Goal: Find specific page/section: Find specific page/section

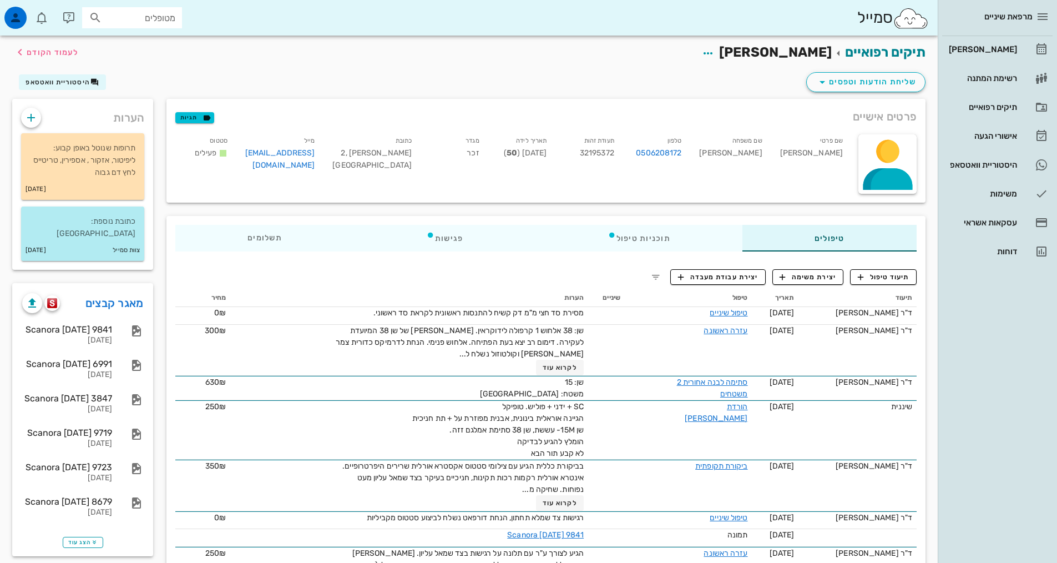
scroll to position [55, 0]
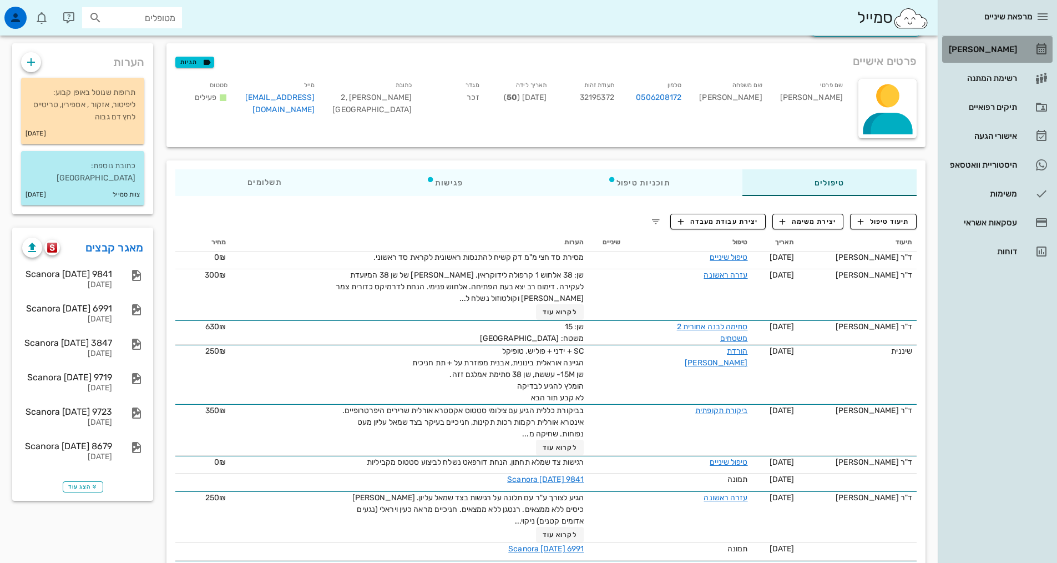
click at [1026, 49] on link "[PERSON_NAME]" at bounding box center [997, 49] width 110 height 27
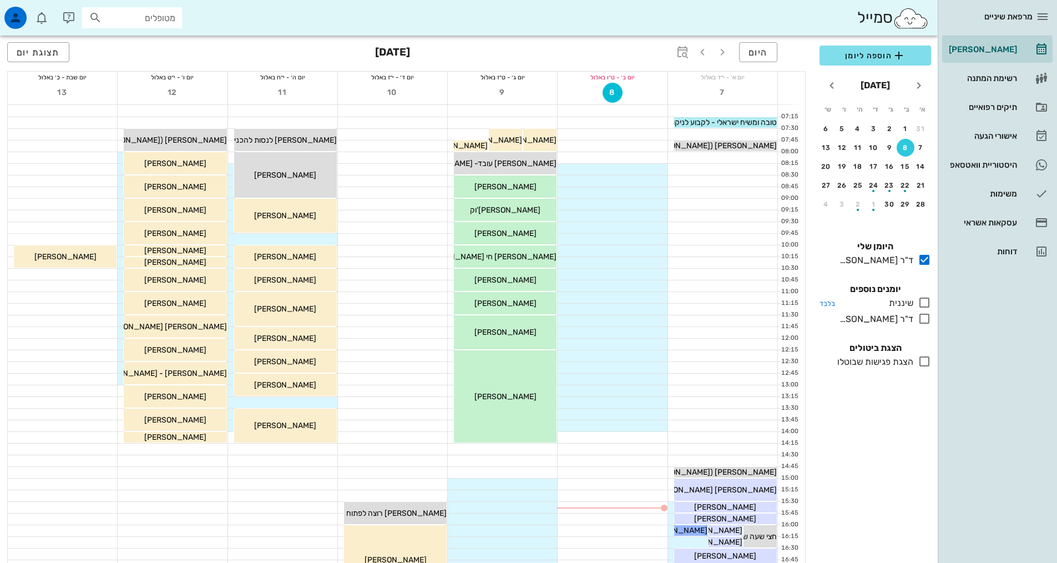
click at [927, 305] on icon at bounding box center [924, 302] width 13 height 13
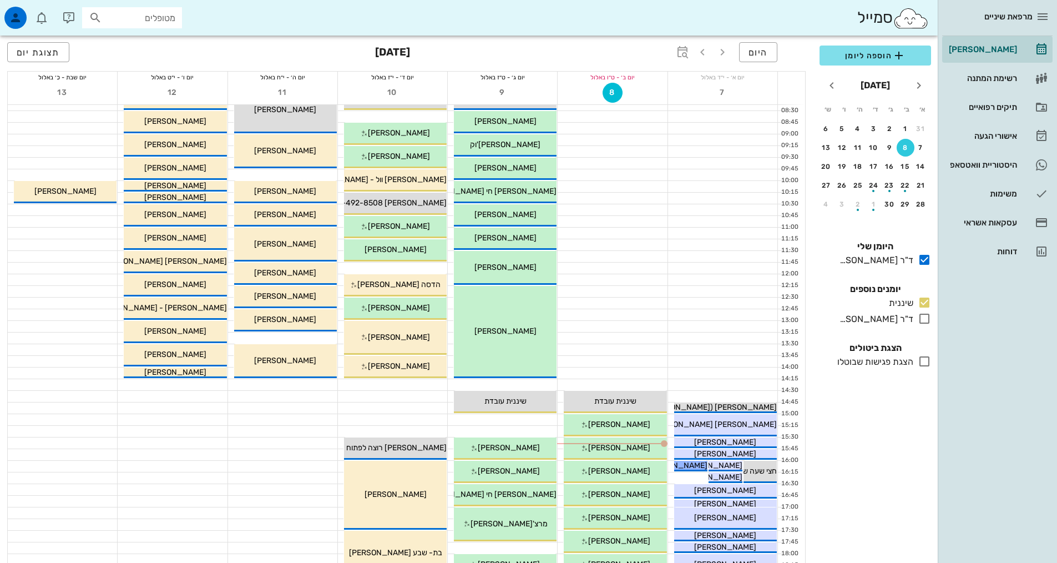
scroll to position [166, 0]
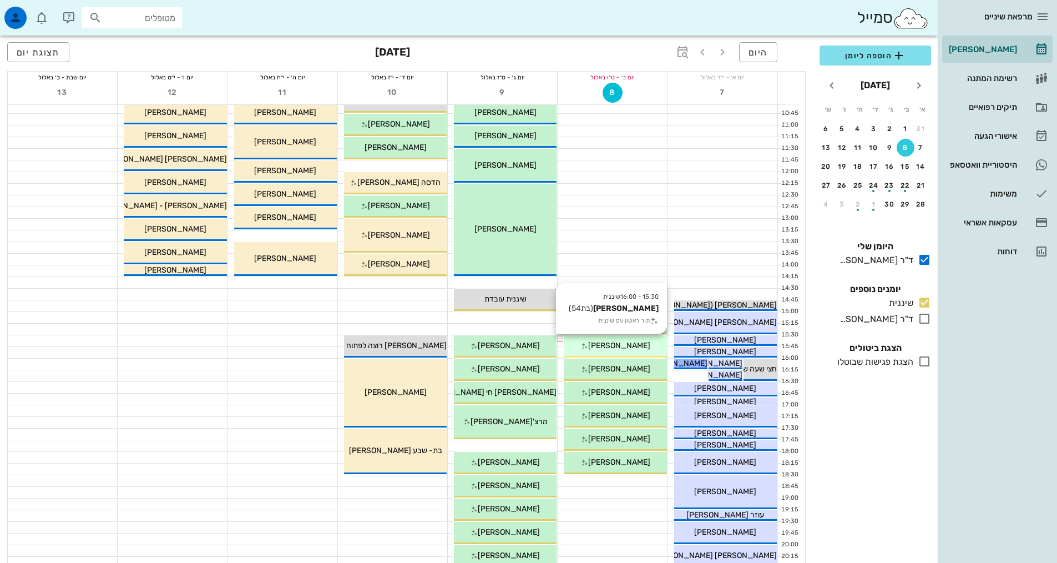
click at [617, 346] on span "[PERSON_NAME]" at bounding box center [619, 345] width 62 height 9
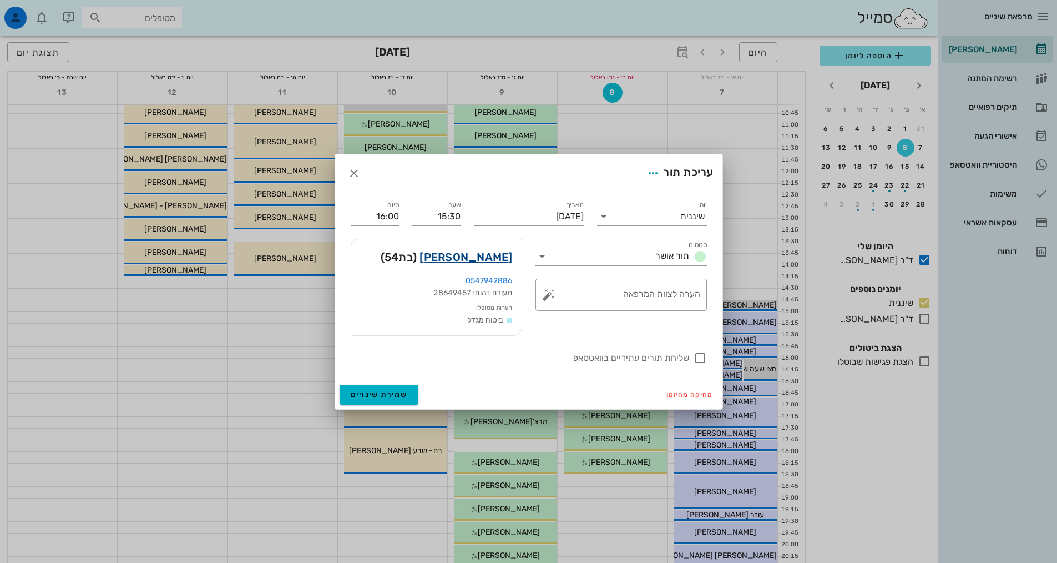
click at [488, 254] on link "[PERSON_NAME]" at bounding box center [465, 257] width 93 height 18
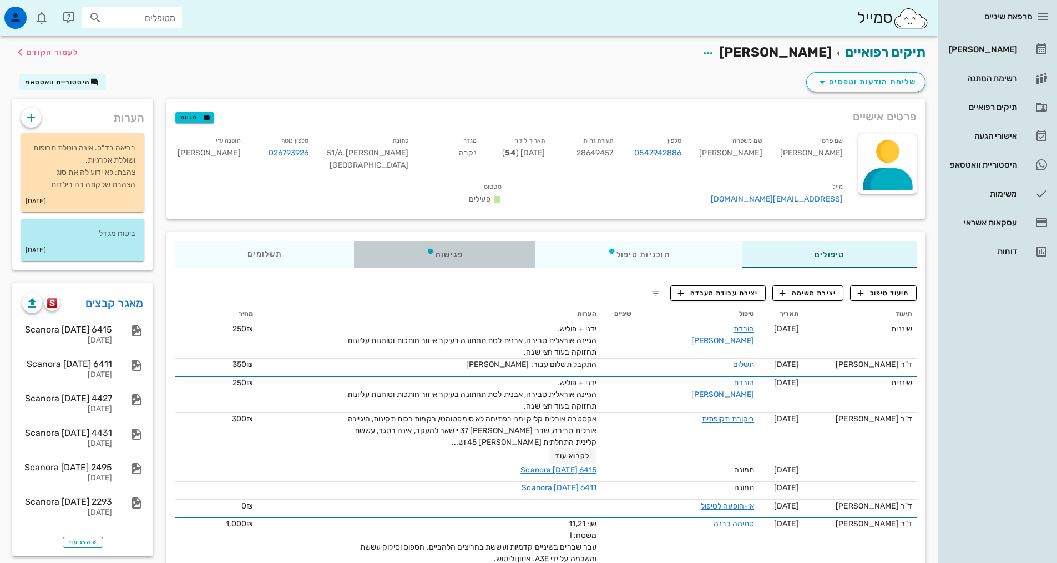
click at [448, 241] on div "פגישות" at bounding box center [444, 254] width 181 height 27
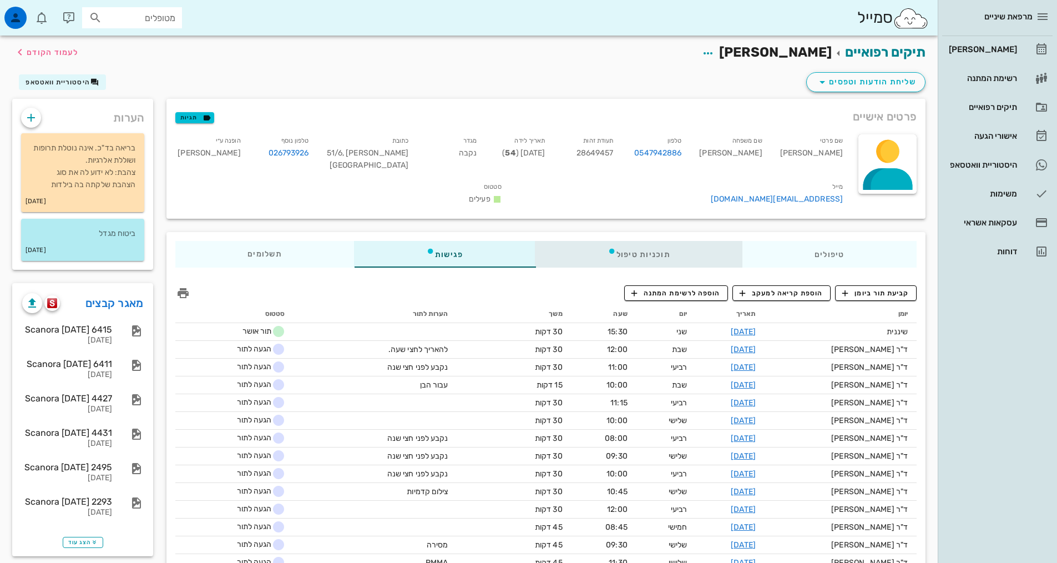
click at [680, 247] on div "תוכניות טיפול" at bounding box center [638, 254] width 207 height 27
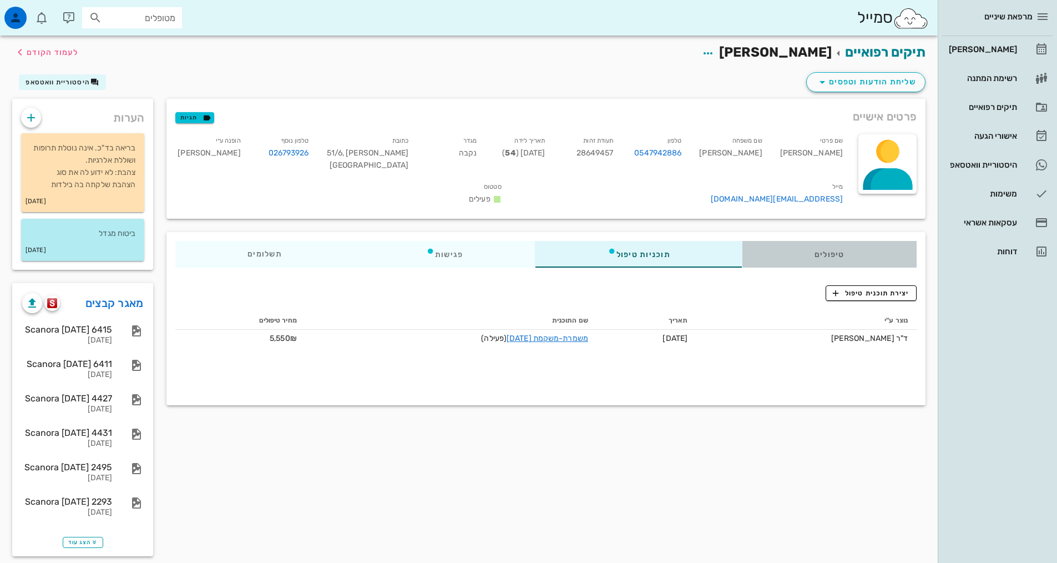
click at [814, 241] on div "טיפולים" at bounding box center [829, 254] width 174 height 27
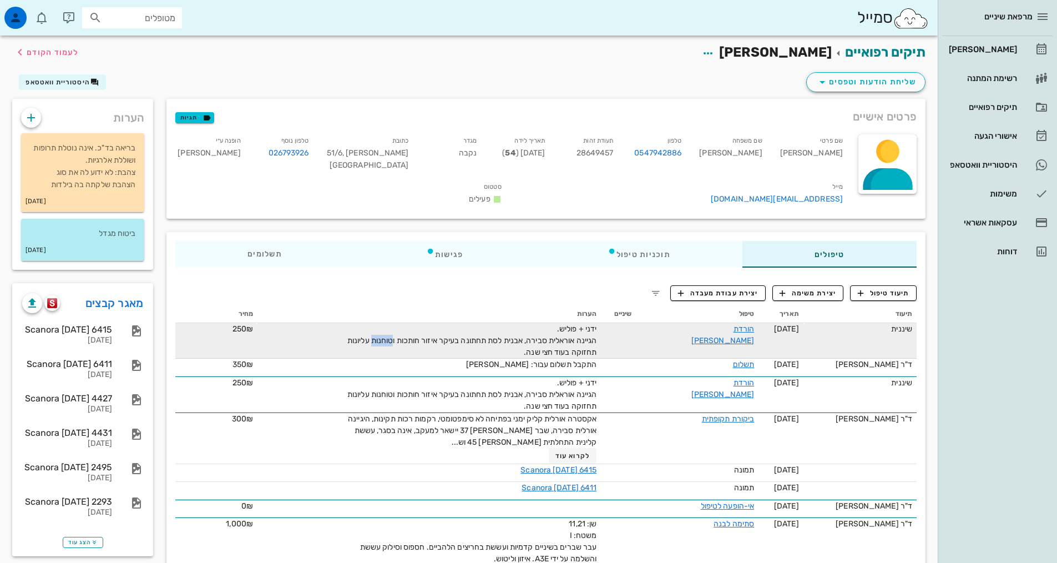
drag, startPoint x: 393, startPoint y: 327, endPoint x: 361, endPoint y: 322, distance: 32.7
click at [361, 323] on div "ידני + פוליש. הגיינה אוראלית סבירה, אבנית לסת תחתונה בעיקר איזור חותכות וטוחנות…" at bounding box center [472, 340] width 250 height 35
